Goal: Find contact information: Find contact information

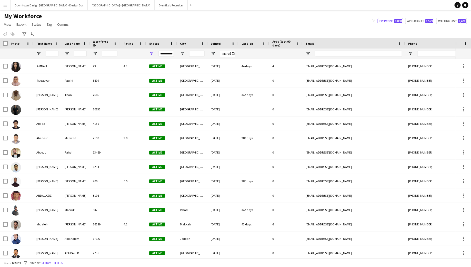
click at [8, 6] on button "Menu" at bounding box center [5, 5] width 10 height 10
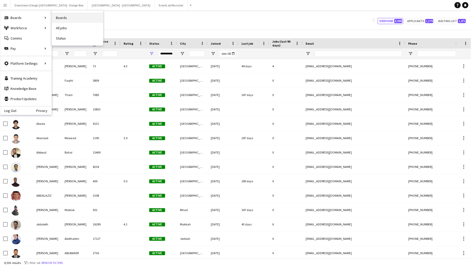
click at [57, 17] on link "Boards" at bounding box center [77, 18] width 51 height 10
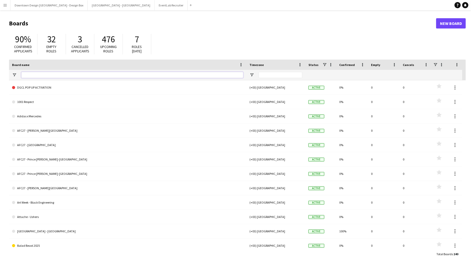
click at [74, 74] on input "Board name Filter Input" at bounding box center [132, 75] width 222 height 6
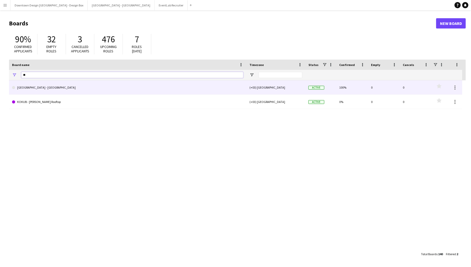
type input "**"
click at [58, 86] on link "[GEOGRAPHIC_DATA] - [GEOGRAPHIC_DATA]" at bounding box center [127, 87] width 231 height 14
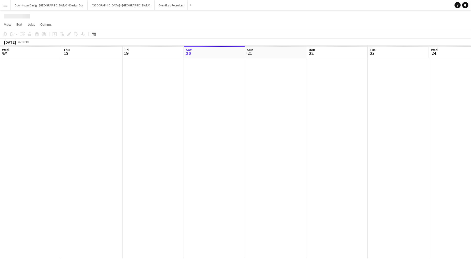
scroll to position [0, 123]
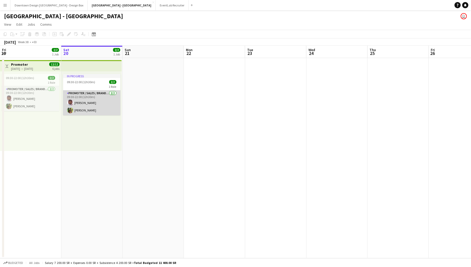
click at [95, 105] on app-card-role "Promoter / Sales / Brand Ambassador [DATE] 09:30-22:00 (12h30m) Jassar [PERSON_…" at bounding box center [91, 102] width 57 height 25
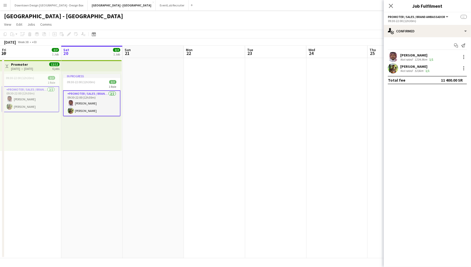
click at [425, 66] on div "[PERSON_NAME]" at bounding box center [415, 66] width 30 height 5
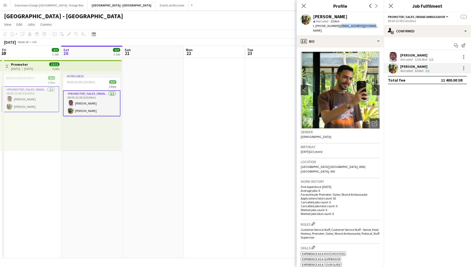
drag, startPoint x: 371, startPoint y: 26, endPoint x: 339, endPoint y: 28, distance: 32.1
click at [339, 28] on div "[PERSON_NAME] star Not rated 523km t. [PHONE_NUMBER] | [EMAIL_ADDRESS][DOMAIN_N…" at bounding box center [340, 23] width 87 height 23
copy span "[EMAIL_ADDRESS][DOMAIN_NAME]"
click at [418, 67] on div "[PERSON_NAME]" at bounding box center [415, 66] width 30 height 5
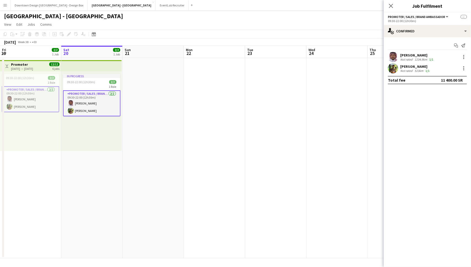
click at [412, 54] on div "[PERSON_NAME]" at bounding box center [417, 55] width 34 height 5
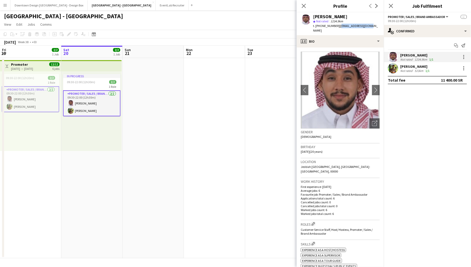
drag, startPoint x: 367, startPoint y: 25, endPoint x: 337, endPoint y: 28, distance: 29.9
click at [337, 28] on div "[PERSON_NAME] star Not rated 1234.9km t. [PHONE_NUMBER] | [EMAIL_ADDRESS][DOMAI…" at bounding box center [340, 23] width 87 height 23
copy span "[EMAIL_ADDRESS][DOMAIN_NAME]"
